Goal: Information Seeking & Learning: Learn about a topic

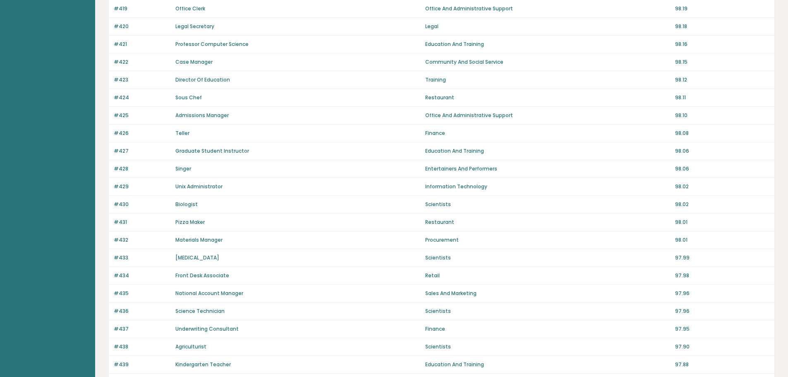
scroll to position [499, 0]
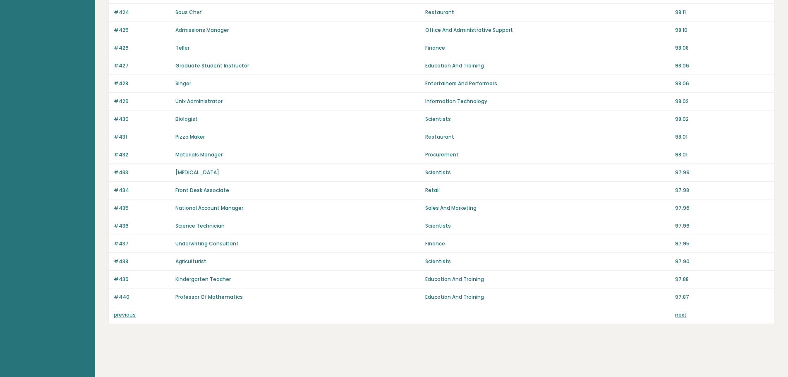
click at [684, 316] on link "next" at bounding box center [681, 314] width 12 height 7
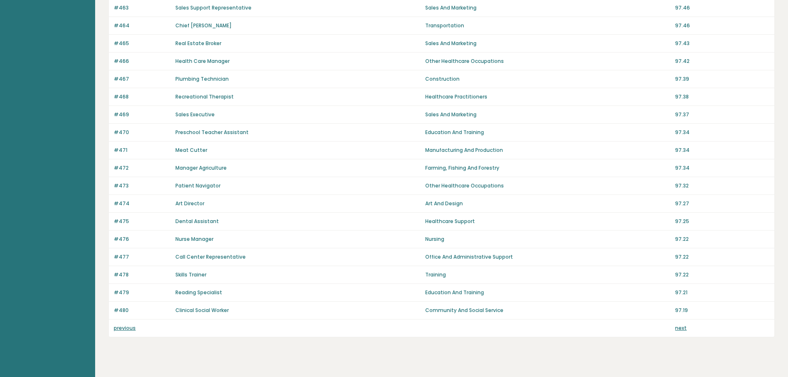
scroll to position [496, 0]
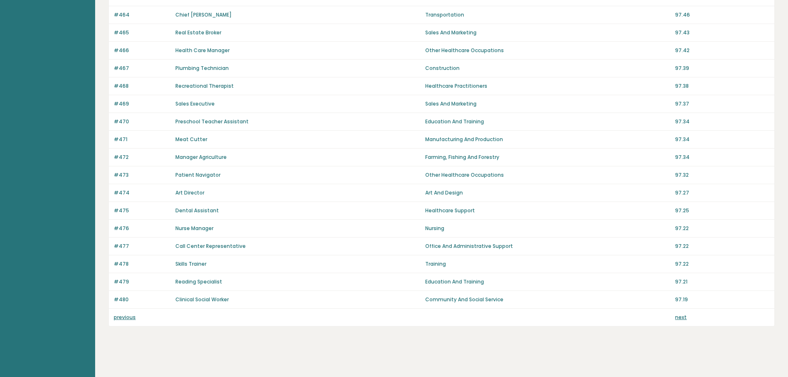
click at [681, 318] on link "next" at bounding box center [681, 317] width 12 height 7
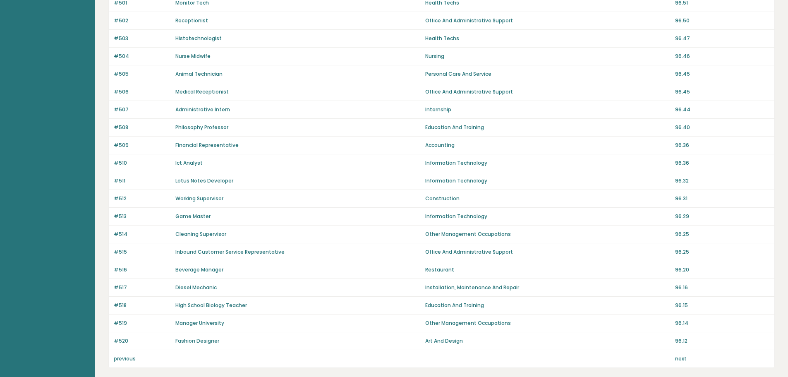
scroll to position [499, 0]
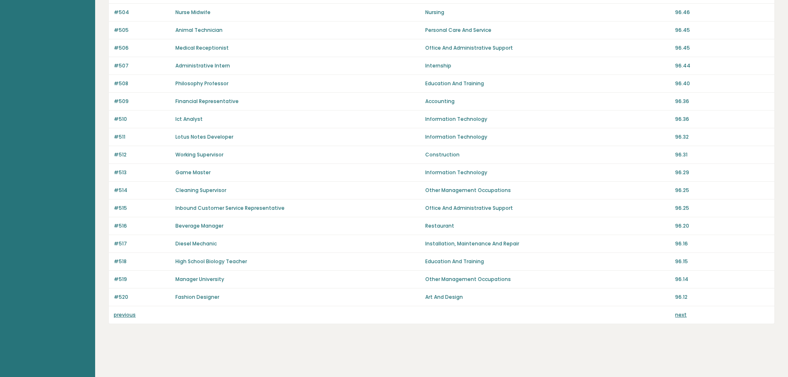
click at [678, 317] on link "next" at bounding box center [681, 314] width 12 height 7
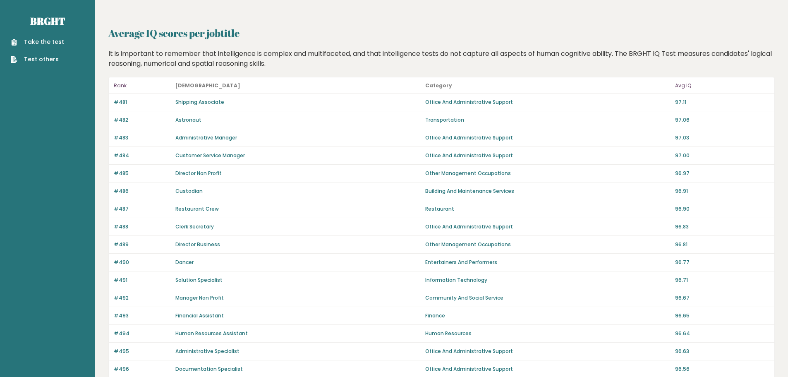
scroll to position [499, 0]
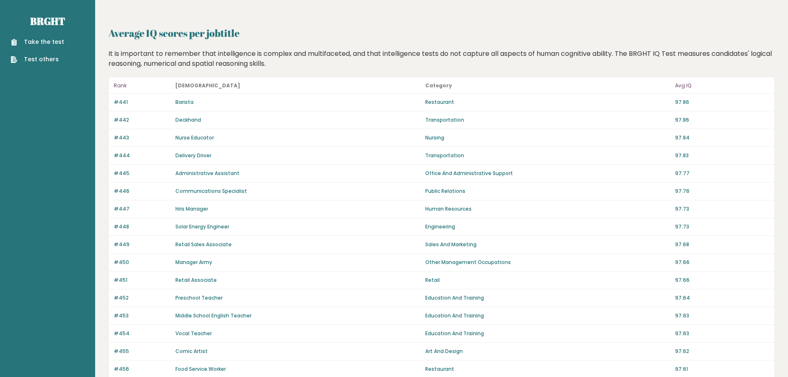
scroll to position [496, 0]
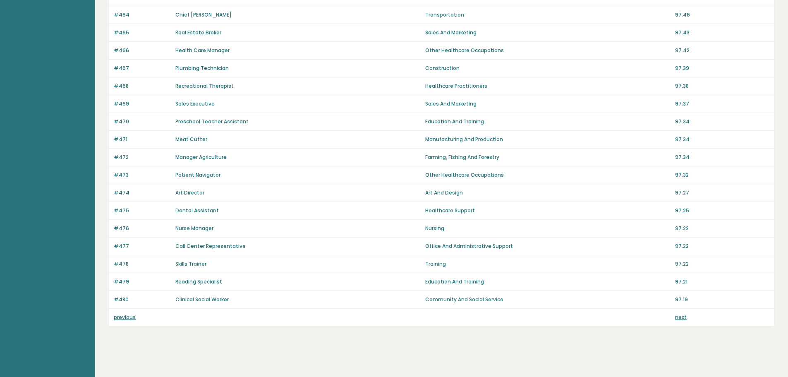
drag, startPoint x: 0, startPoint y: 0, endPoint x: 214, endPoint y: 163, distance: 269.5
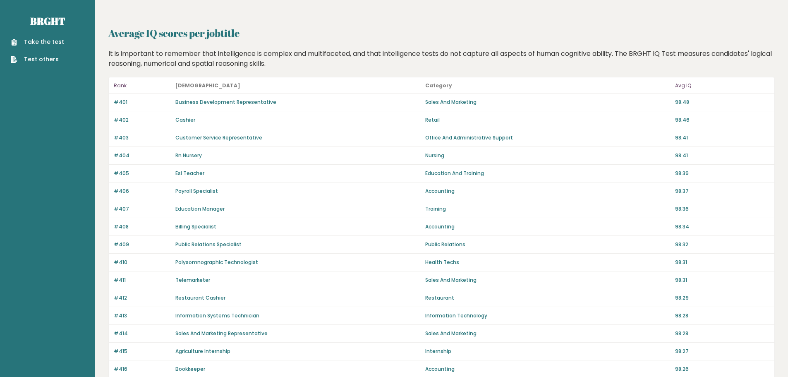
scroll to position [499, 0]
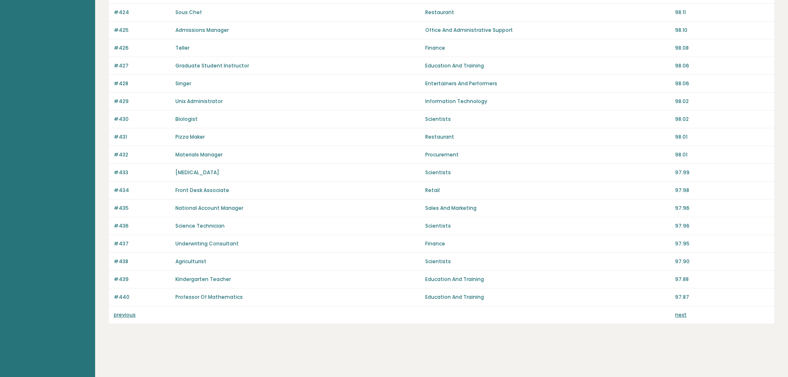
drag, startPoint x: 0, startPoint y: 0, endPoint x: 208, endPoint y: 162, distance: 263.5
